Goal: Ask a question

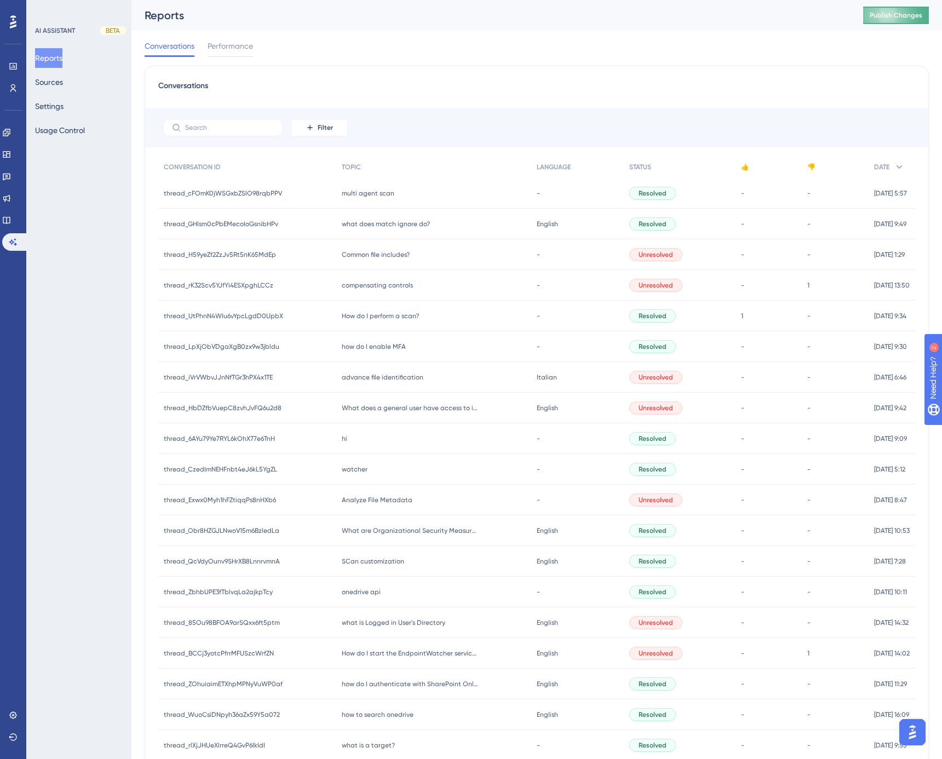
click at [922, 18] on span "Publish Changes" at bounding box center [895, 15] width 53 height 9
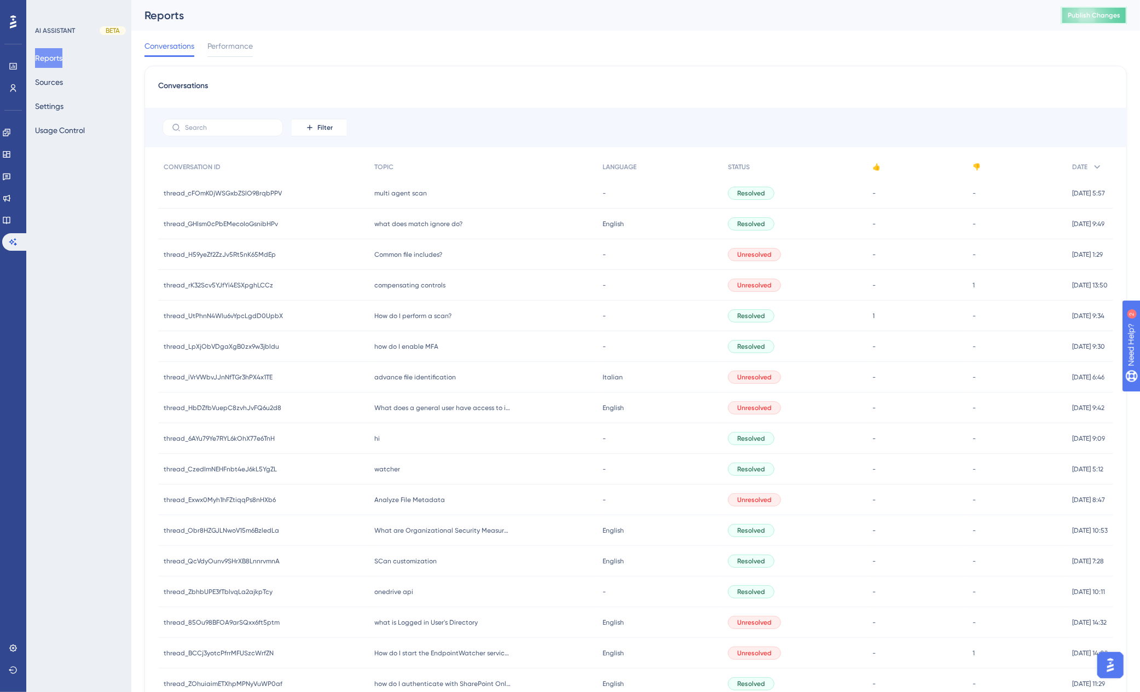
click at [941, 16] on span "Publish Changes" at bounding box center [1094, 15] width 53 height 9
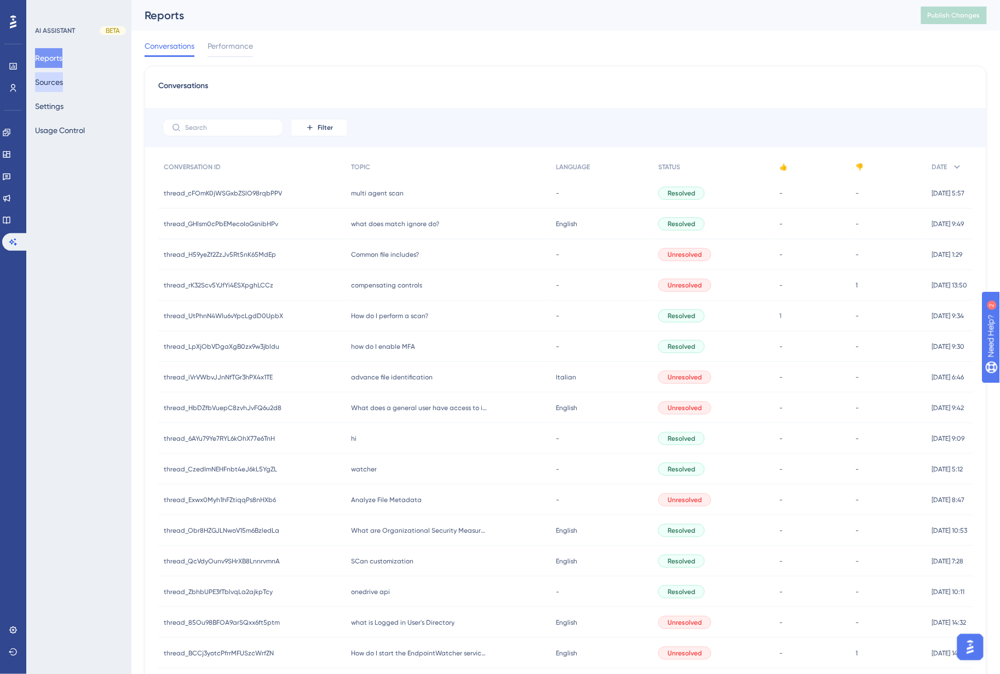
click at [54, 88] on button "Sources" at bounding box center [49, 82] width 28 height 20
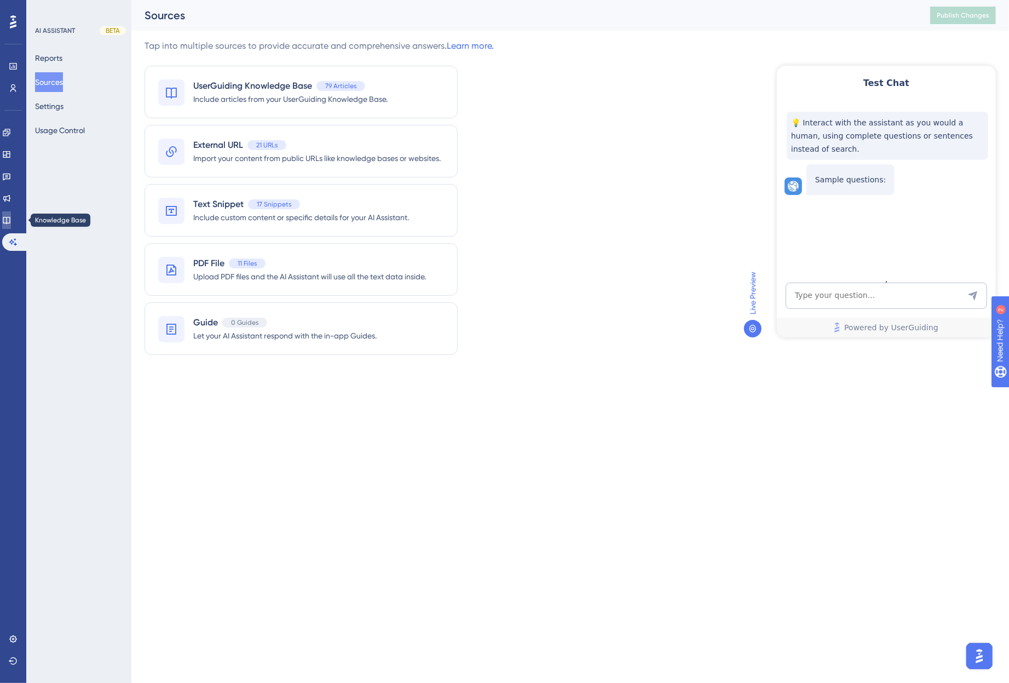
click at [10, 218] on icon at bounding box center [6, 220] width 7 height 7
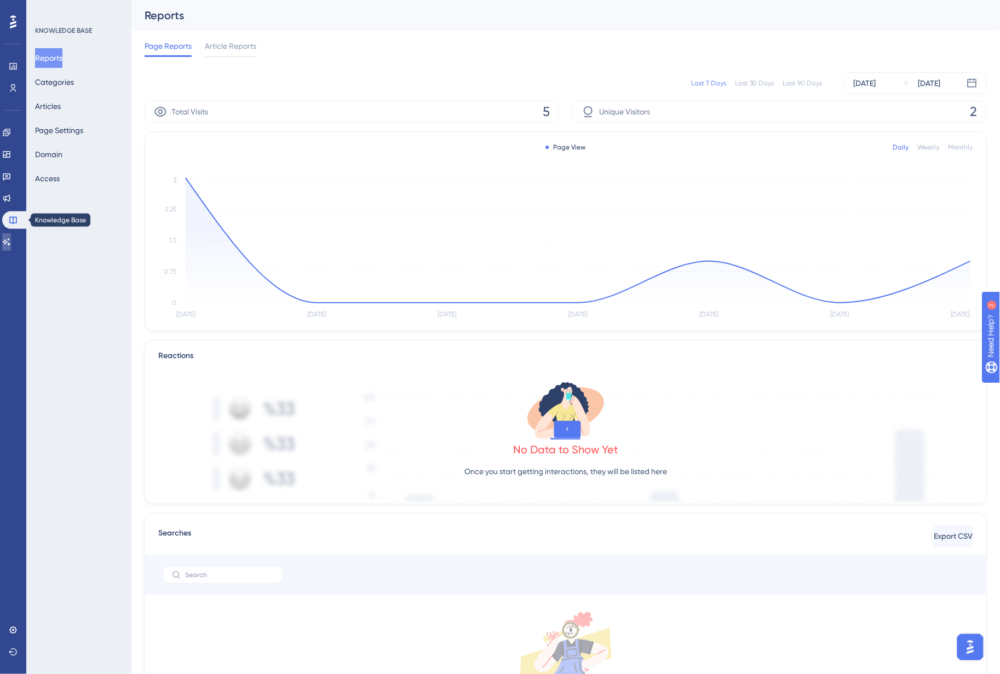
click at [11, 244] on link at bounding box center [6, 242] width 9 height 18
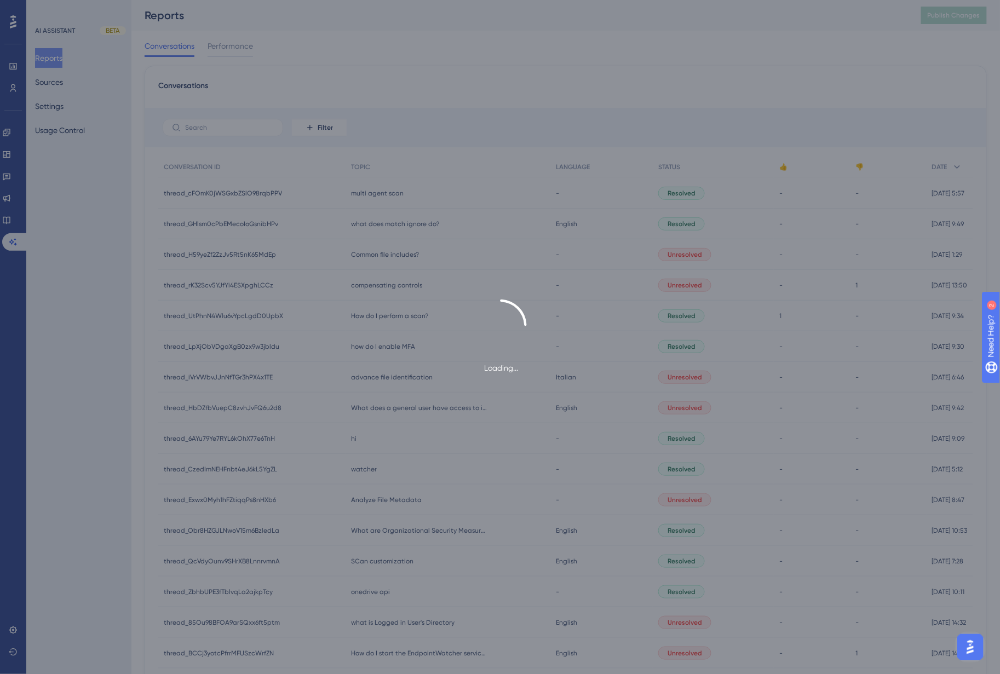
click at [56, 85] on div "Loading..." at bounding box center [500, 337] width 1000 height 674
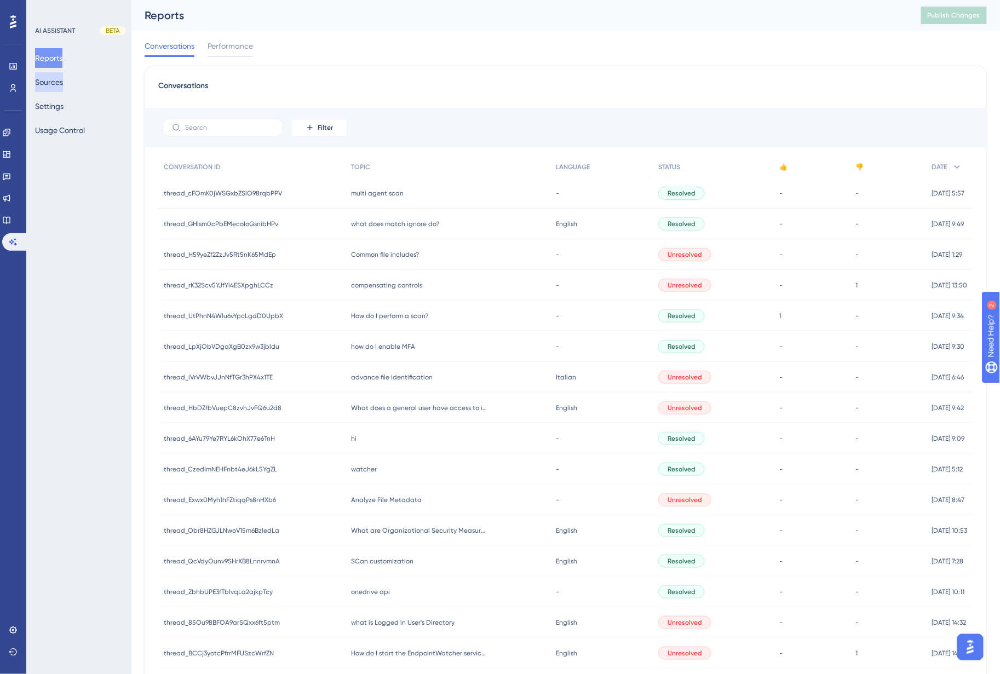
click at [57, 83] on button "Sources" at bounding box center [49, 82] width 28 height 20
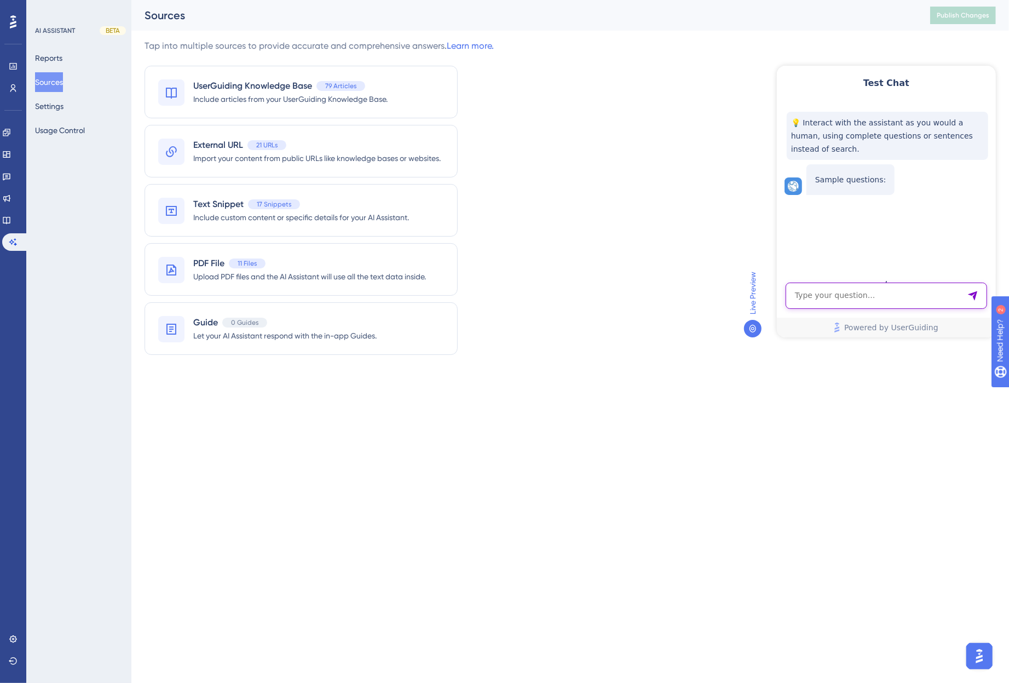
click at [868, 298] on textarea "AI Assistant Text Input" at bounding box center [885, 295] width 201 height 26
drag, startPoint x: 816, startPoint y: 294, endPoint x: 788, endPoint y: 294, distance: 27.4
click at [816, 294] on textarea "AI Assistant Text Input" at bounding box center [885, 295] width 201 height 26
type textarea "how do I quarantine using Microsoft OneDrive?"
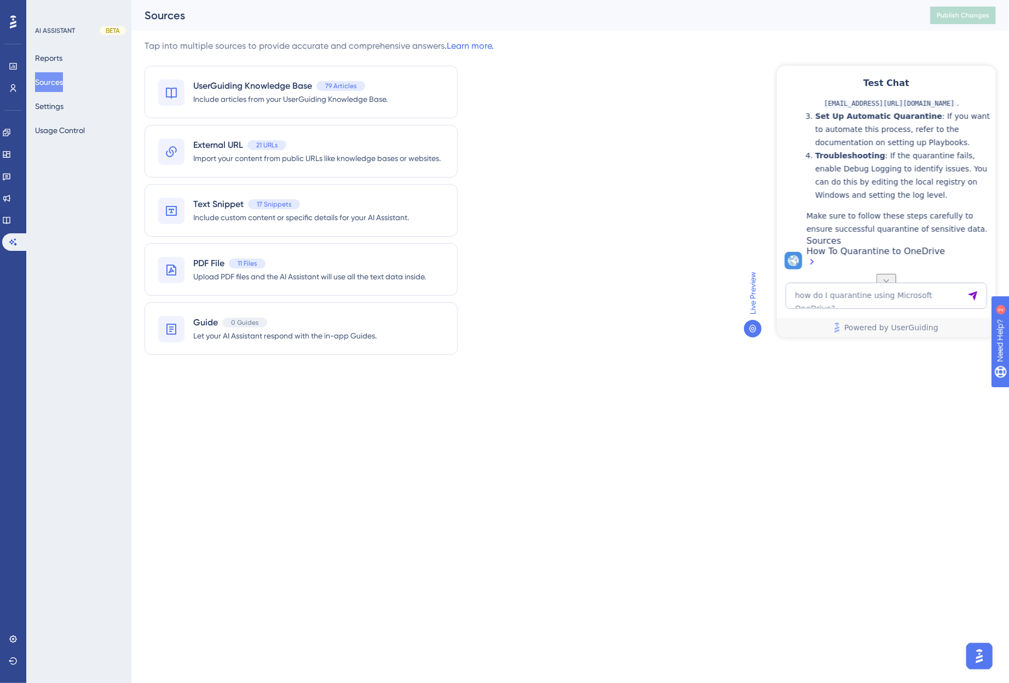
scroll to position [401, 0]
click at [668, 114] on div "Tap into multiple sources to provide accurate and comprehensive answers. Learn …" at bounding box center [570, 203] width 851 height 328
click at [885, 275] on icon at bounding box center [885, 280] width 11 height 11
click at [705, 144] on div "Tap into multiple sources to provide accurate and comprehensive answers. Learn …" at bounding box center [570, 203] width 851 height 328
